Goal: Register for event/course

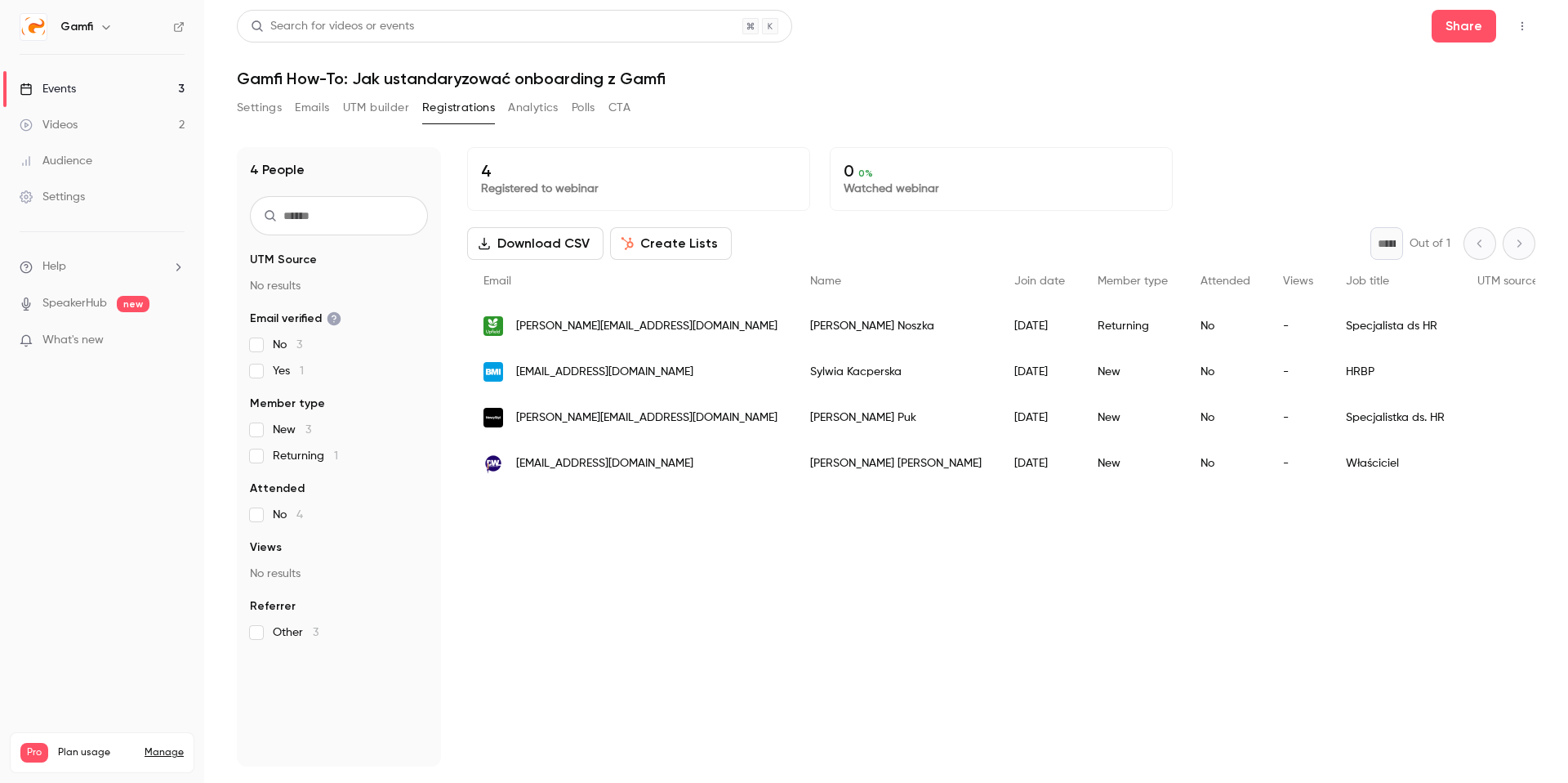
click at [76, 87] on div "Events" at bounding box center [48, 89] width 57 height 16
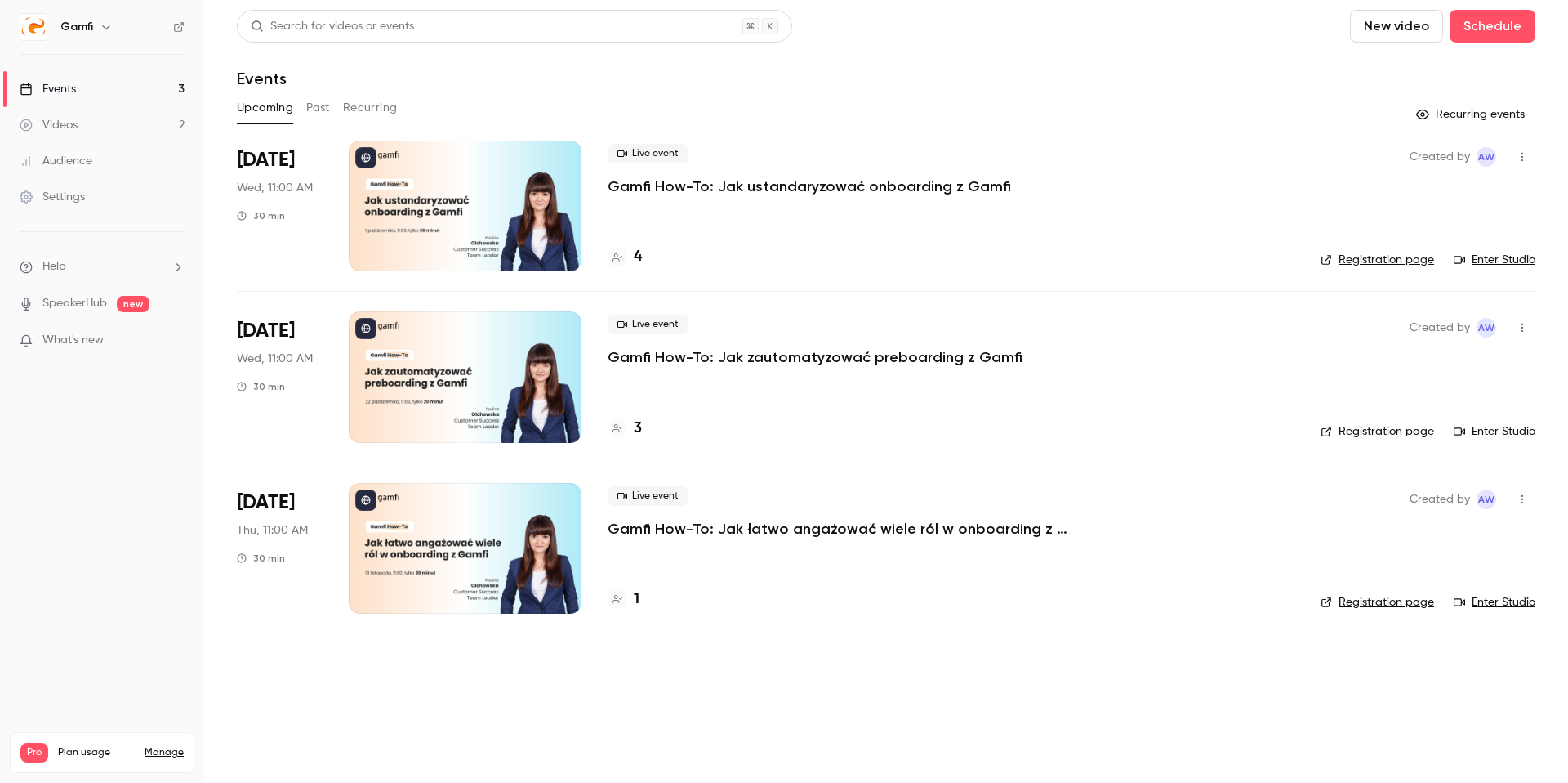
click at [726, 535] on p "Gamfi How-To: Jak łatwo angażować wiele ról w onboarding z Gamfi" at bounding box center [852, 529] width 490 height 20
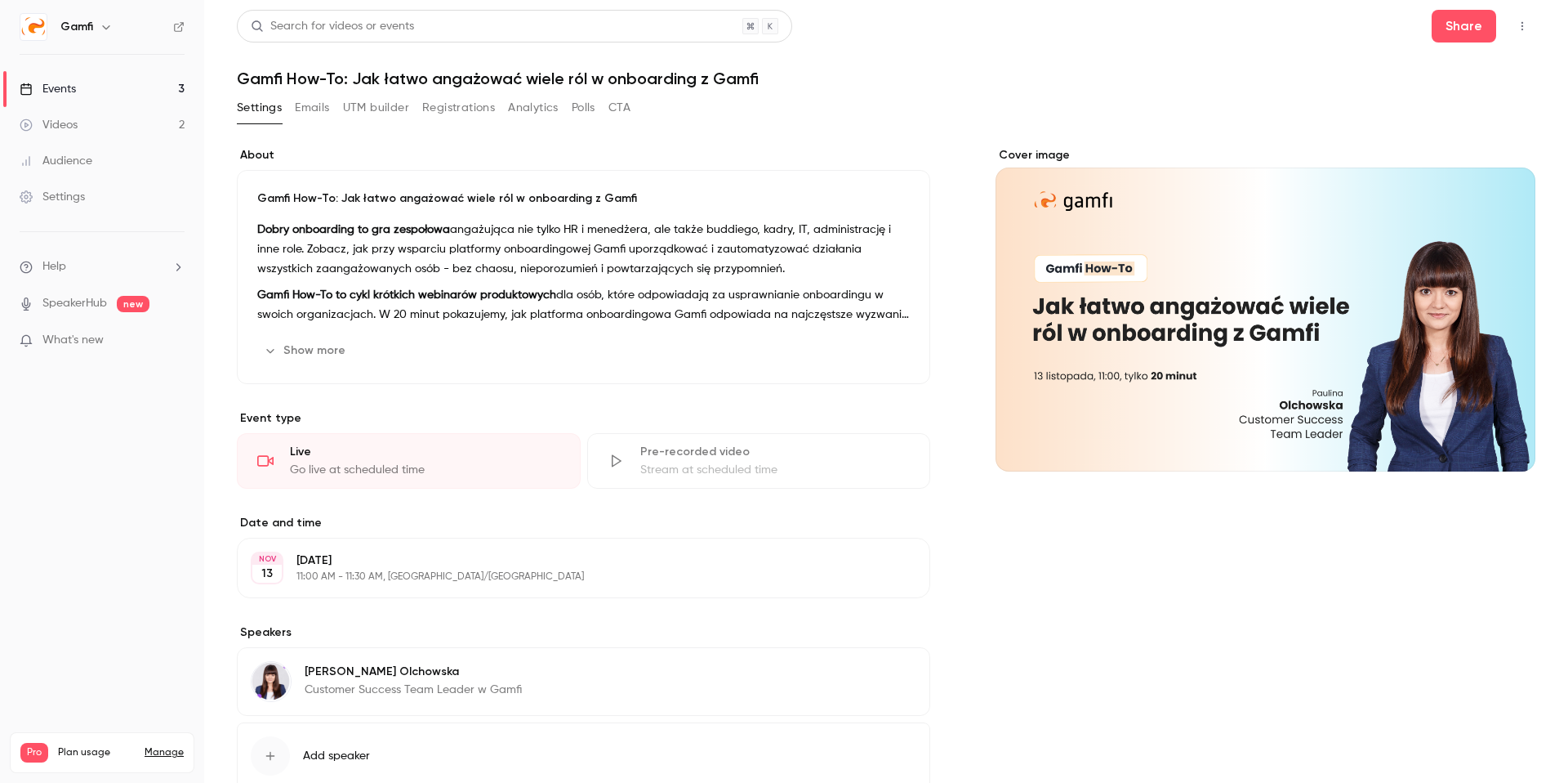
click at [456, 110] on button "Registrations" at bounding box center [458, 107] width 73 height 26
click at [126, 87] on link "Events 3" at bounding box center [102, 89] width 204 height 36
